Goal: Find specific page/section: Find specific page/section

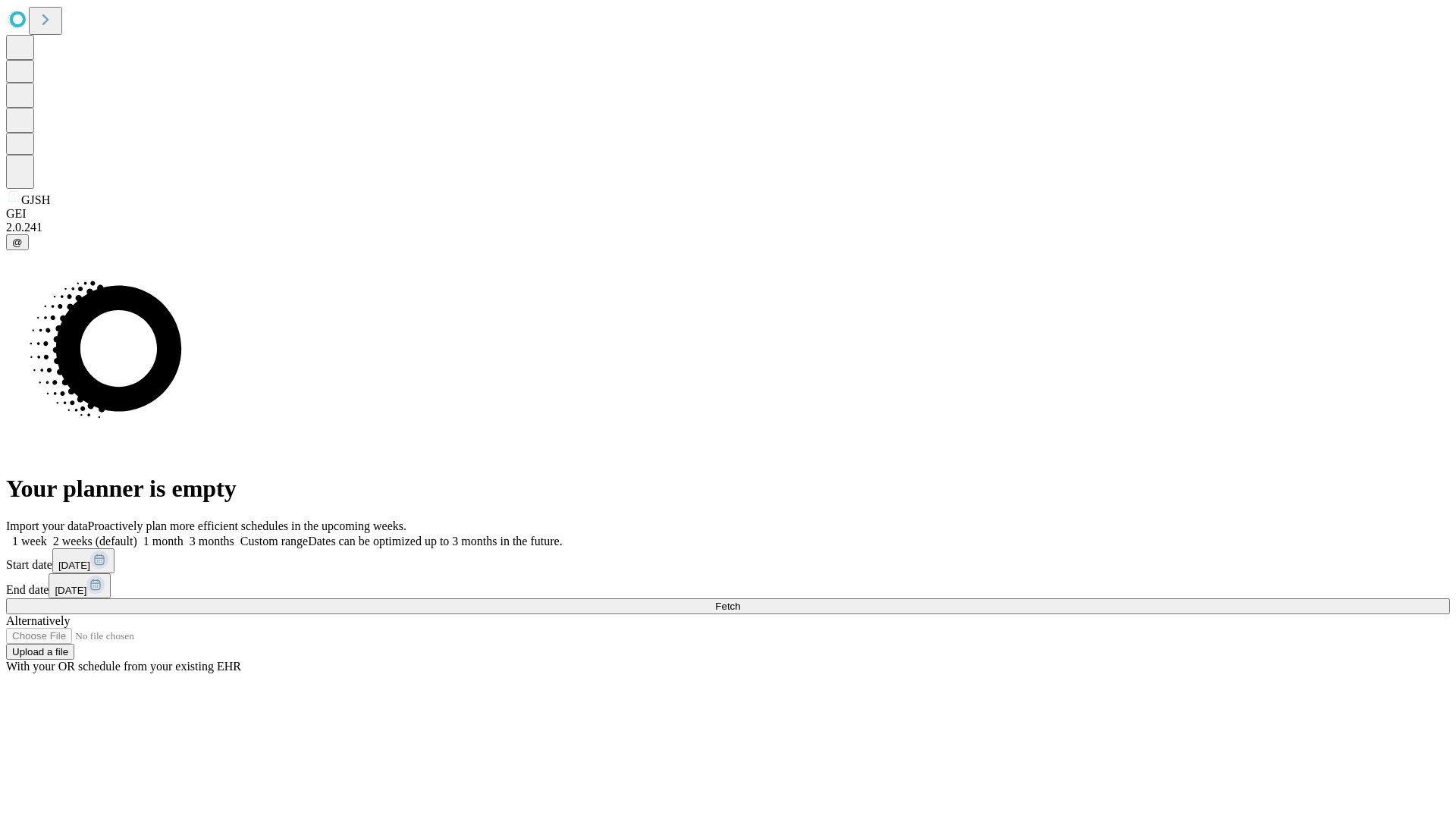
click at [740, 600] on span "Fetch" at bounding box center [727, 606] width 25 height 12
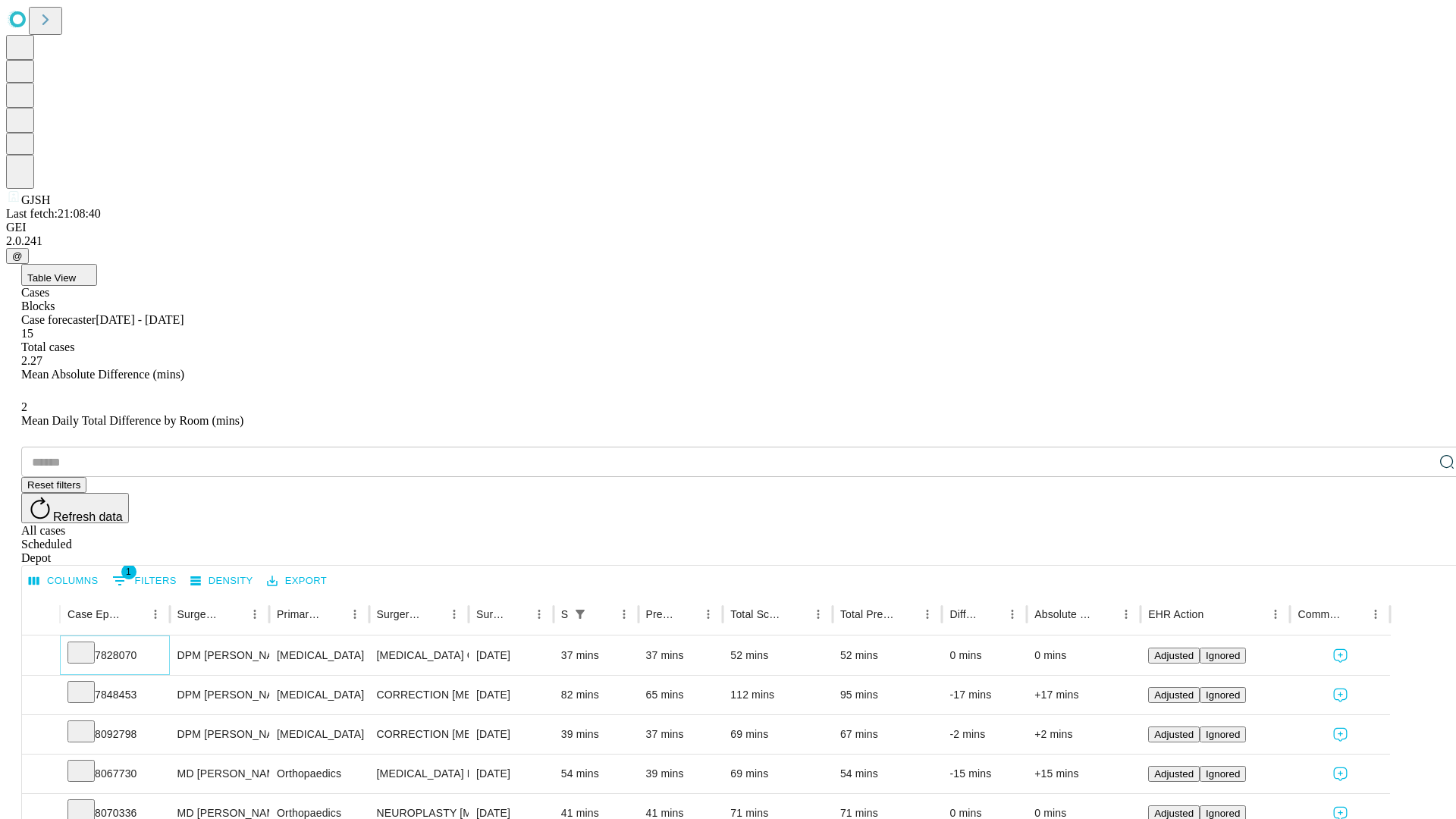
click at [89, 644] on icon at bounding box center [81, 652] width 15 height 15
